Goal: Navigation & Orientation: Find specific page/section

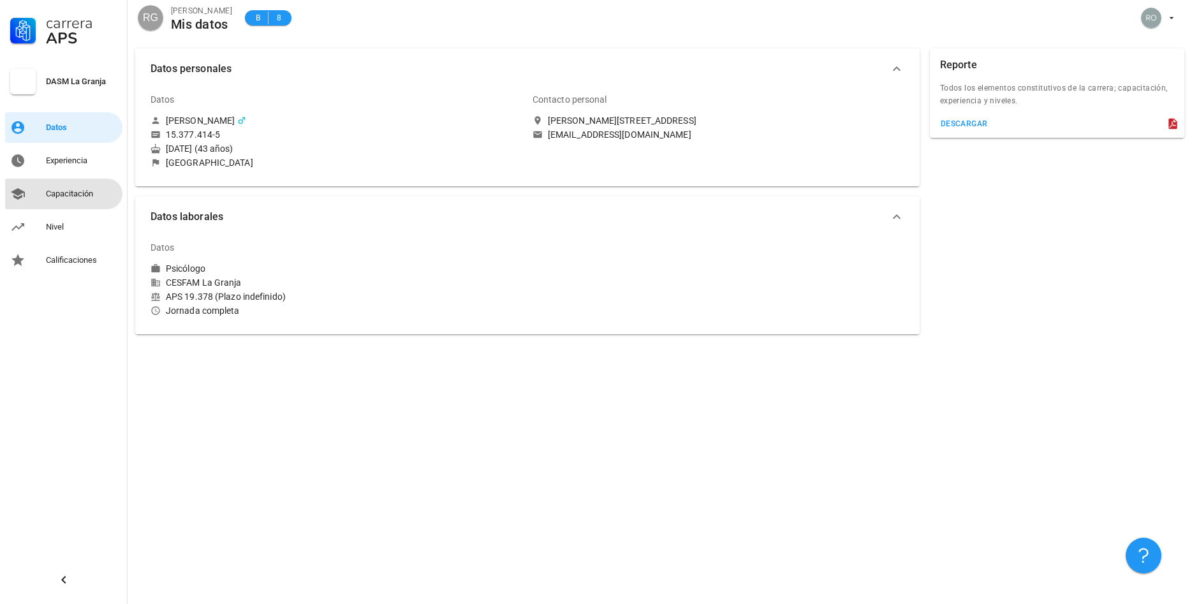
click at [62, 196] on div "Capacitación" at bounding box center [81, 194] width 71 height 10
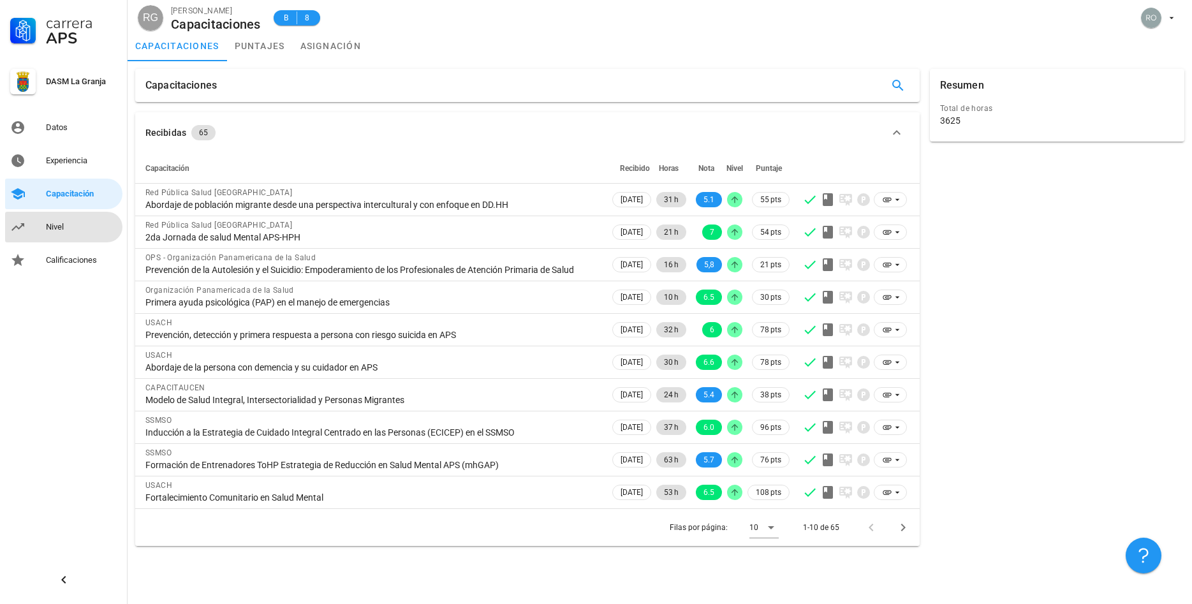
click at [60, 223] on div "Nivel" at bounding box center [81, 227] width 71 height 10
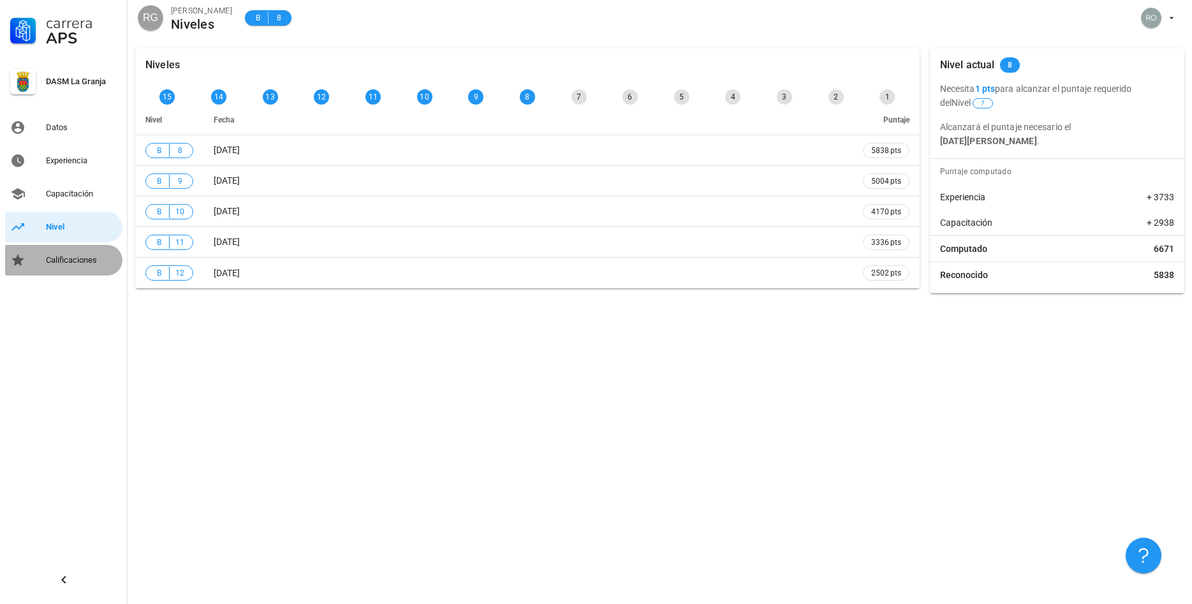
click at [63, 258] on div "Calificaciones" at bounding box center [81, 260] width 71 height 10
